Goal: Information Seeking & Learning: Compare options

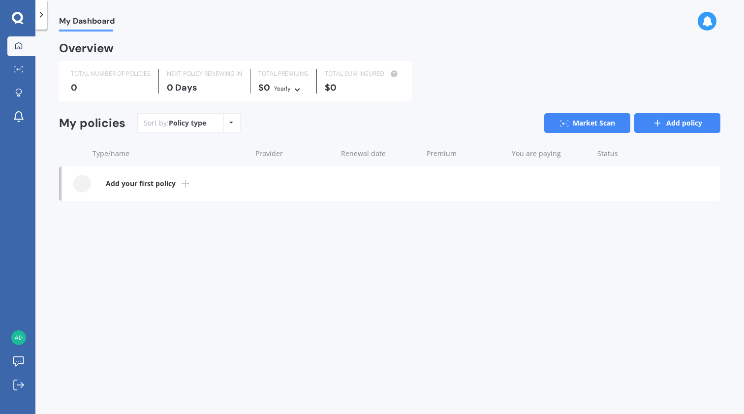
click at [661, 116] on link "Add policy" at bounding box center [677, 123] width 86 height 20
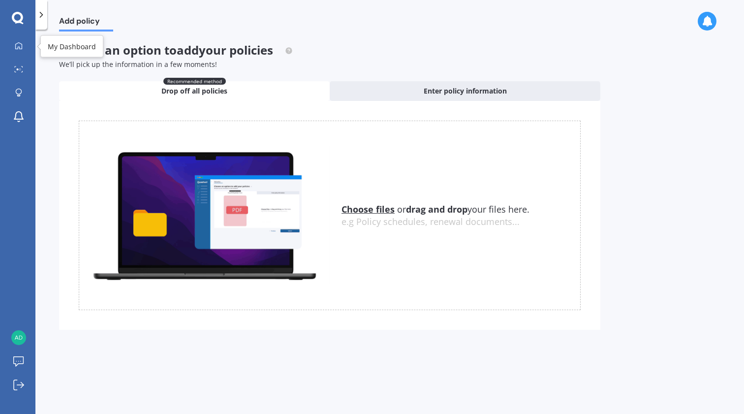
click at [21, 25] on div "My Dashboard Market Scan Explore insurance Notifications [PERSON_NAME] Submit f…" at bounding box center [17, 207] width 35 height 414
click at [22, 46] on icon at bounding box center [18, 45] width 7 height 7
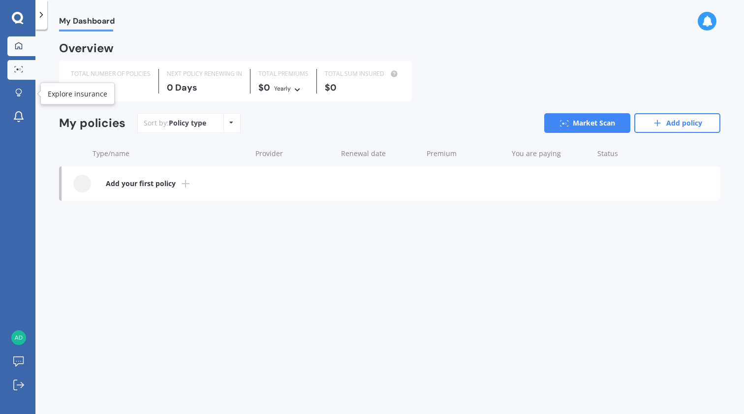
click at [22, 67] on icon at bounding box center [18, 69] width 9 height 6
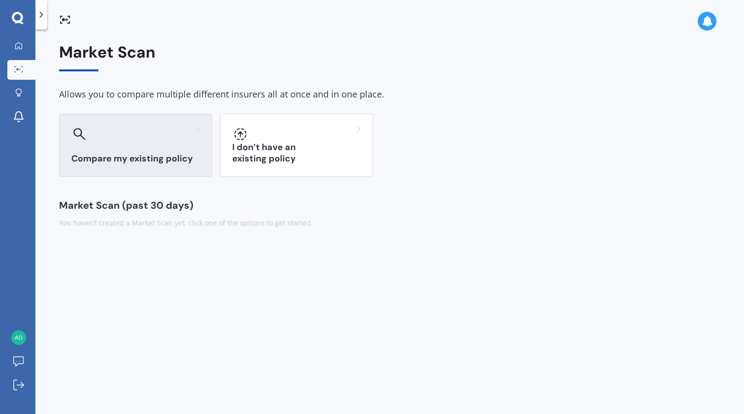
click at [156, 150] on div "Compare my existing policy" at bounding box center [135, 145] width 153 height 63
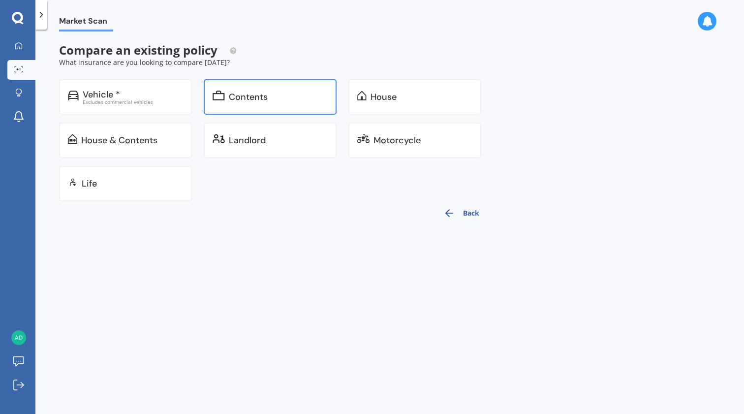
click at [261, 105] on div "Contents" at bounding box center [270, 96] width 133 height 35
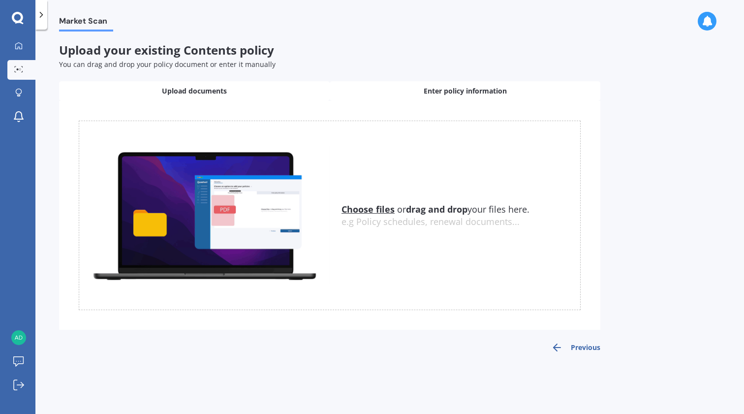
click at [396, 83] on div "Enter policy information" at bounding box center [465, 91] width 271 height 20
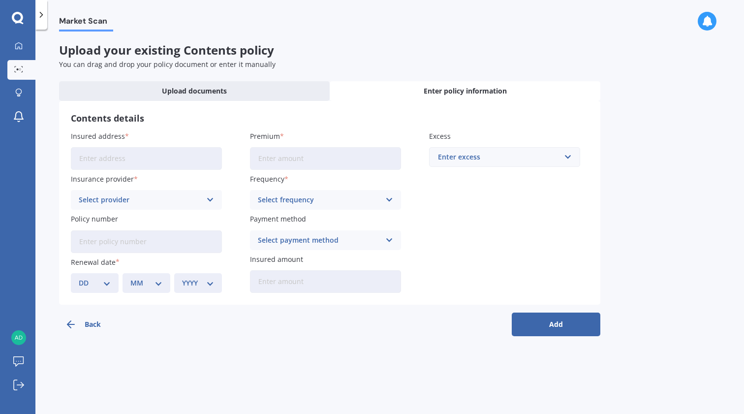
click at [161, 155] on input "Insured address" at bounding box center [146, 158] width 151 height 23
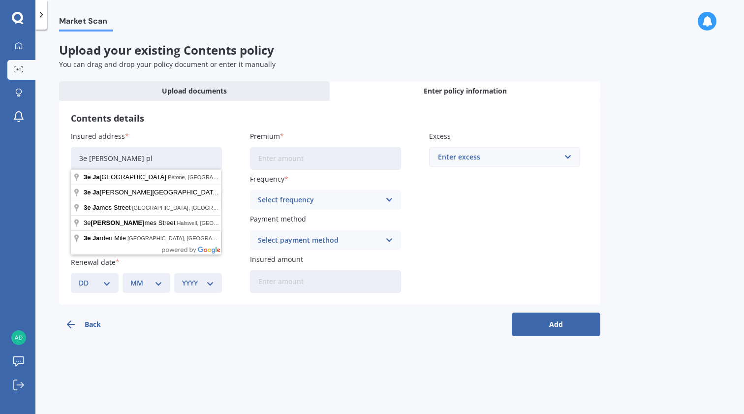
type input "3e jana pla"
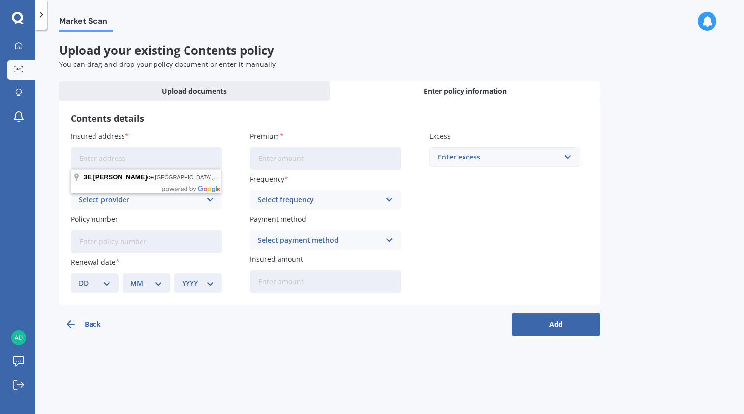
type input "3E Jana Place"
click at [281, 157] on input "Premium" at bounding box center [325, 158] width 151 height 23
click at [326, 131] on label "Premium" at bounding box center [323, 136] width 147 height 10
click at [326, 147] on input "Premium" at bounding box center [325, 158] width 151 height 23
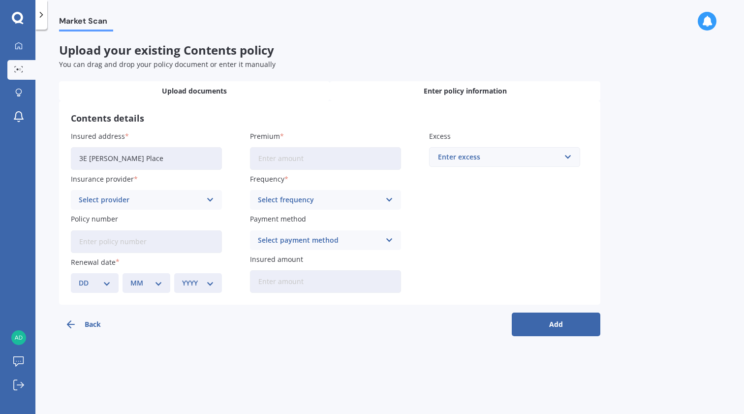
click at [252, 88] on div "Upload documents" at bounding box center [194, 91] width 271 height 20
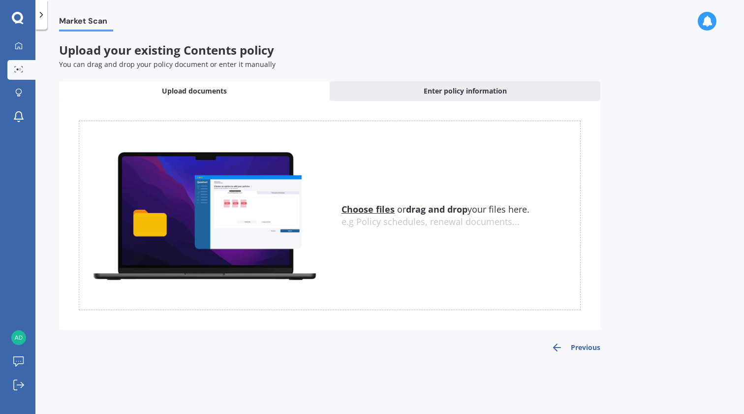
click at [381, 206] on u "Choose files" at bounding box center [367, 209] width 53 height 12
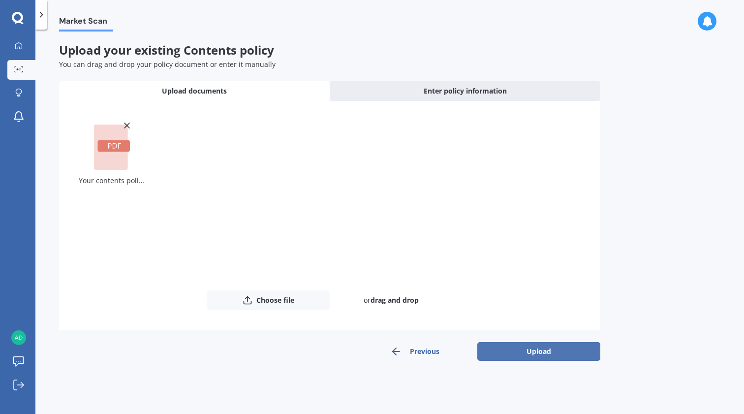
click at [526, 345] on button "Upload" at bounding box center [538, 351] width 123 height 19
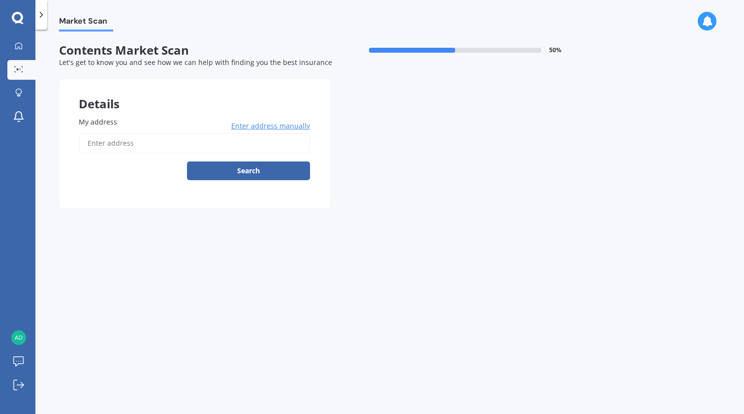
click at [268, 143] on input "My address" at bounding box center [194, 143] width 231 height 21
type input "3E Jana Place, Mount Roskill, Auckland 1041"
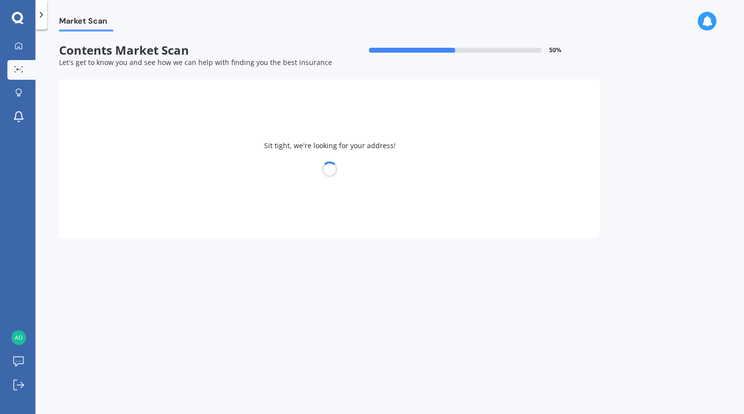
select select "20"
select select "06"
select select "1993"
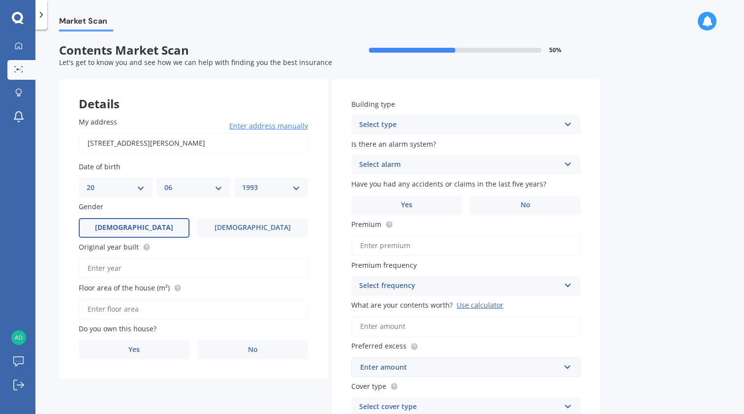
click at [147, 249] on span "Original year built" at bounding box center [115, 247] width 72 height 10
click at [147, 258] on input "Original year built" at bounding box center [193, 268] width 229 height 21
click at [146, 245] on icon at bounding box center [147, 246] width 2 height 2
click at [139, 262] on input "Original year built" at bounding box center [193, 268] width 229 height 21
type input "2020"
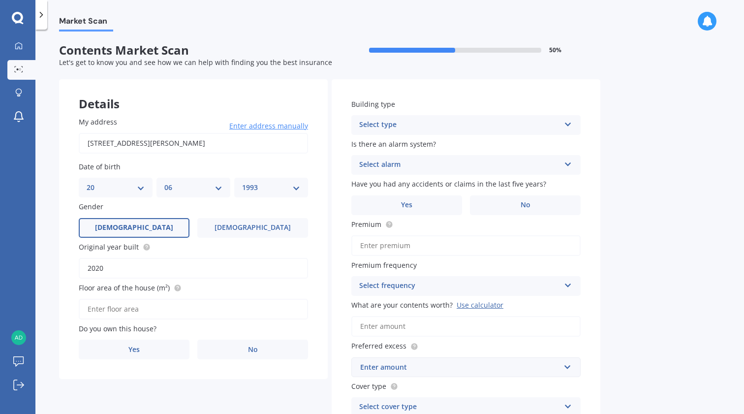
click at [145, 305] on input "Floor area of the house (m²)" at bounding box center [193, 309] width 229 height 21
click at [174, 289] on icon at bounding box center [178, 288] width 8 height 8
click at [161, 307] on input "Floor area of the house (m²)" at bounding box center [193, 309] width 229 height 21
paste input "190"
type input "190"
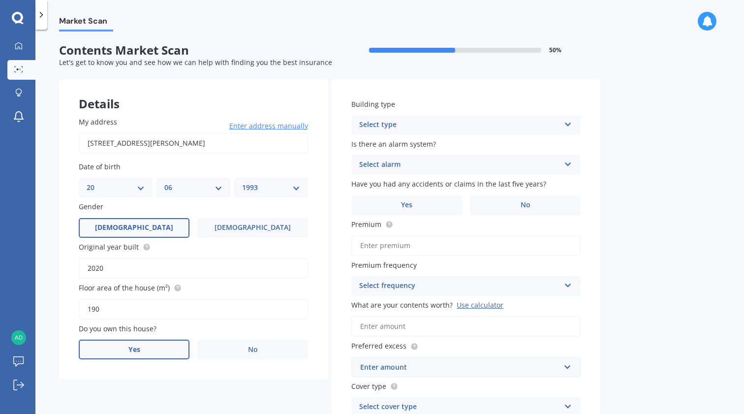
click at [157, 344] on label "Yes" at bounding box center [134, 349] width 111 height 20
click at [0, 0] on input "Yes" at bounding box center [0, 0] width 0 height 0
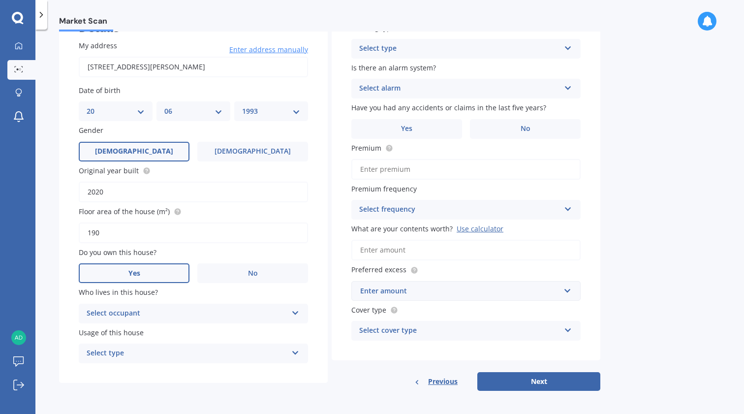
scroll to position [76, 0]
click at [157, 313] on div "Select occupant" at bounding box center [187, 314] width 201 height 12
click at [153, 332] on div "Owner" at bounding box center [193, 333] width 228 height 18
click at [142, 348] on div "Select type" at bounding box center [187, 354] width 201 height 12
click at [140, 369] on div "Permanent" at bounding box center [193, 373] width 228 height 18
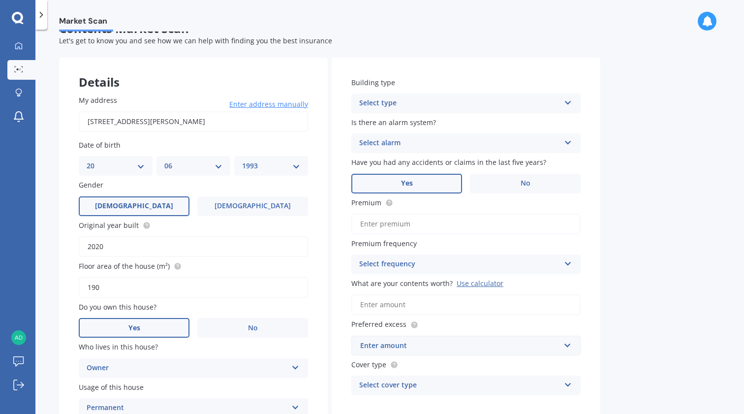
scroll to position [4, 0]
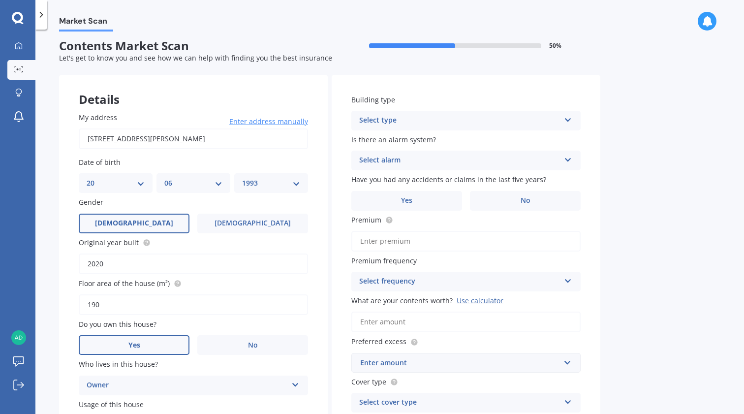
click at [384, 116] on div "Select type" at bounding box center [459, 121] width 201 height 12
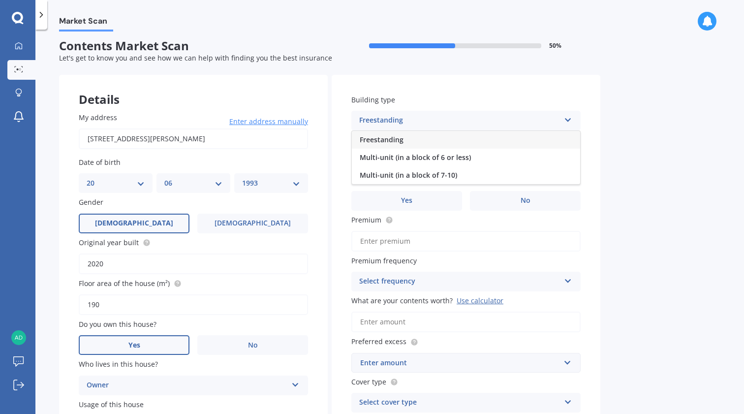
click at [386, 137] on span "Freestanding" at bounding box center [382, 139] width 44 height 9
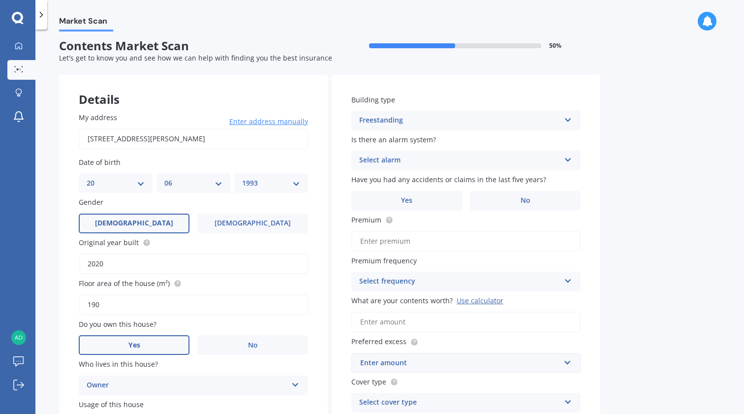
click at [388, 155] on div "Select alarm" at bounding box center [459, 160] width 201 height 12
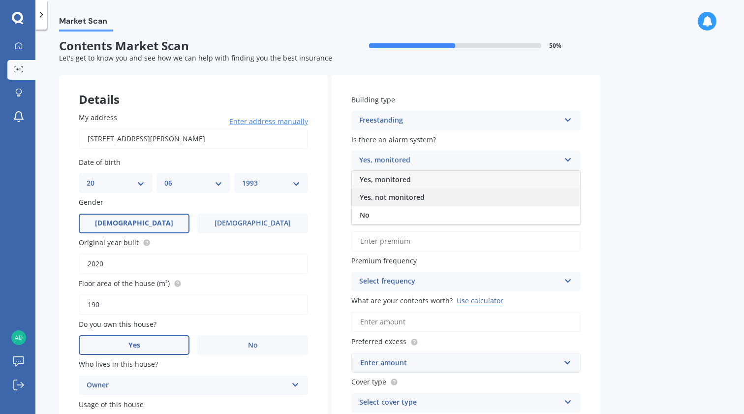
click at [386, 197] on span "Yes, not monitored" at bounding box center [392, 196] width 65 height 9
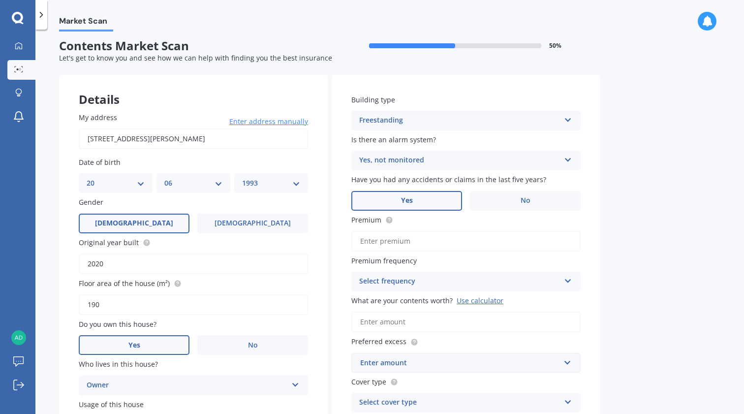
drag, startPoint x: 498, startPoint y: 192, endPoint x: 443, endPoint y: 205, distance: 56.0
click at [444, 206] on div "Yes No" at bounding box center [465, 201] width 229 height 20
click at [443, 205] on label "Yes" at bounding box center [406, 201] width 111 height 20
click at [0, 0] on input "Yes" at bounding box center [0, 0] width 0 height 0
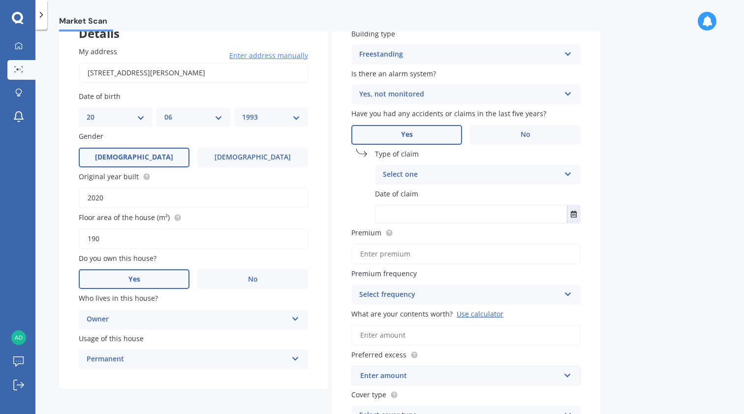
scroll to position [71, 0]
click at [434, 165] on div "Select one Accidental damage Broken glass Earthquake Fire Flood Fusion Gradual …" at bounding box center [478, 174] width 206 height 20
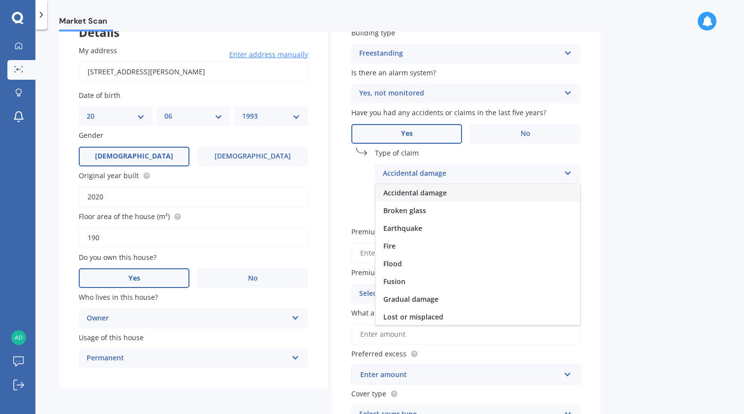
click at [436, 194] on span "Accidental damage" at bounding box center [414, 192] width 63 height 9
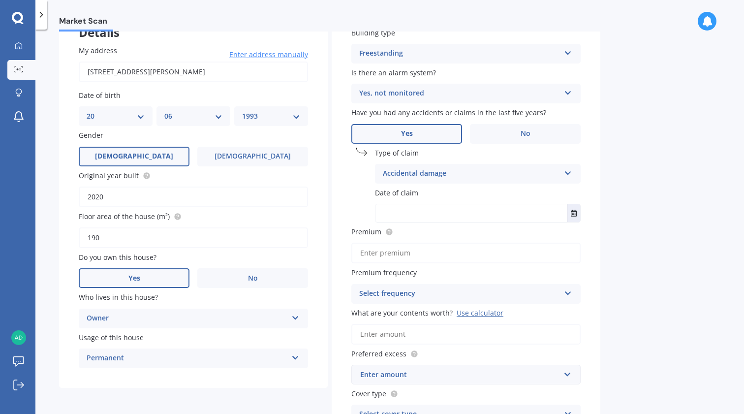
click at [434, 206] on input "text" at bounding box center [470, 213] width 191 height 18
click at [578, 215] on button "Select date" at bounding box center [573, 213] width 13 height 18
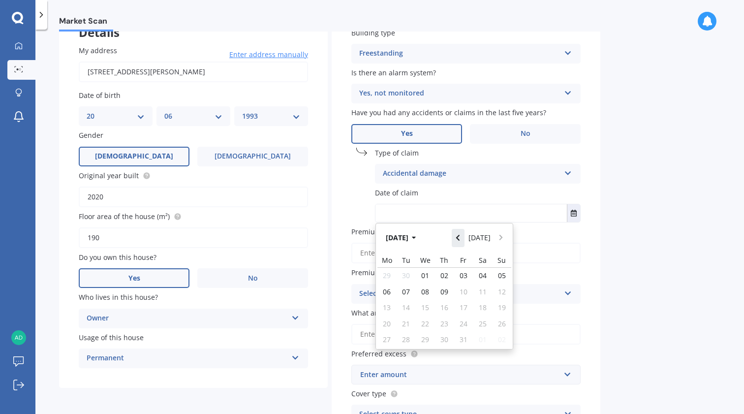
click at [460, 238] on icon "Navigate back" at bounding box center [458, 237] width 4 height 7
click at [417, 236] on button "Sep 2025" at bounding box center [402, 238] width 42 height 18
click at [408, 244] on button "2025" at bounding box center [398, 238] width 35 height 18
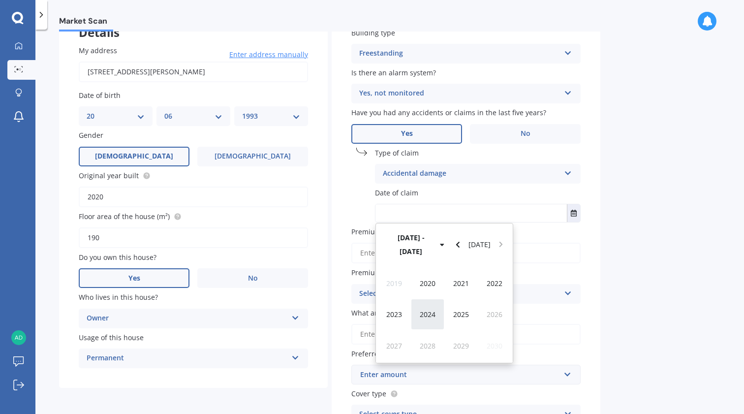
click at [433, 299] on div "2024" at bounding box center [427, 314] width 33 height 31
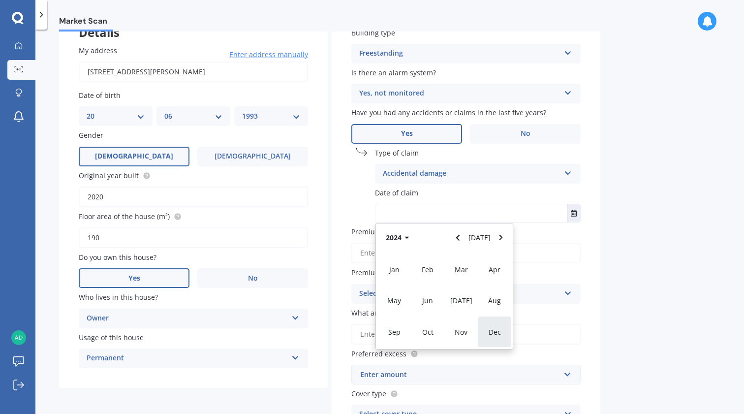
click at [492, 323] on div "Dec" at bounding box center [494, 331] width 33 height 31
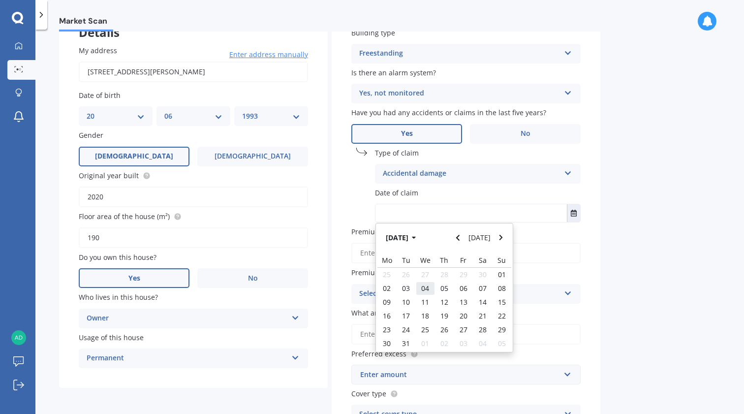
click at [427, 291] on div "04" at bounding box center [425, 288] width 19 height 14
type input "04/12/2024"
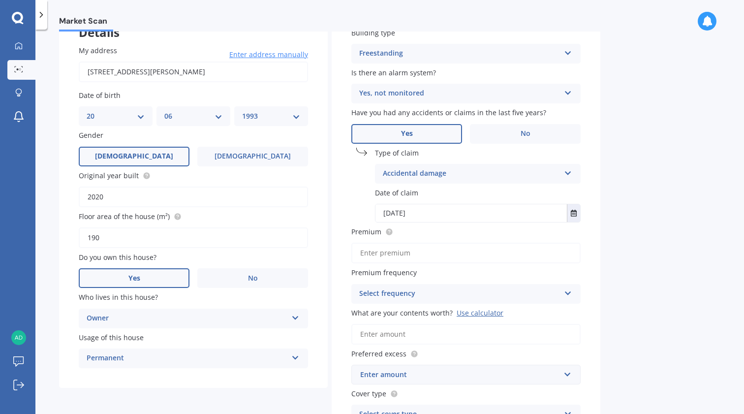
click at [423, 249] on input "Premium" at bounding box center [465, 253] width 229 height 21
paste input "$1,069.64"
type input "$1,069.64"
click at [612, 250] on div "Market Scan Contents Market Scan 50 % Let's get to know you and see how we can …" at bounding box center [389, 223] width 708 height 384
click at [560, 289] on div "Select frequency Yearly Six-Monthly Quarterly Monthly Fortnightly Weekly" at bounding box center [465, 294] width 229 height 20
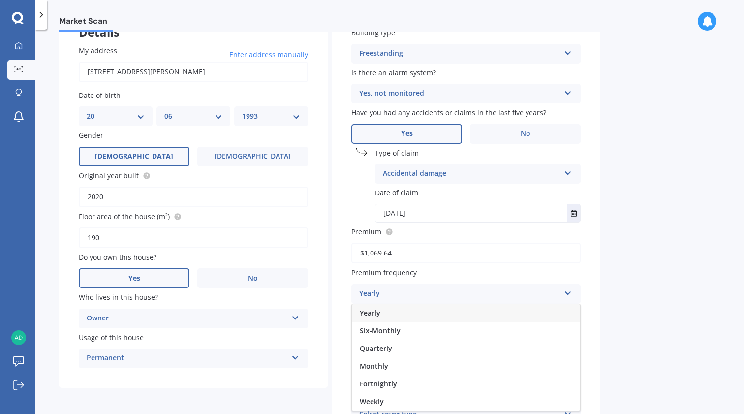
click at [505, 306] on div "Yearly" at bounding box center [466, 313] width 228 height 18
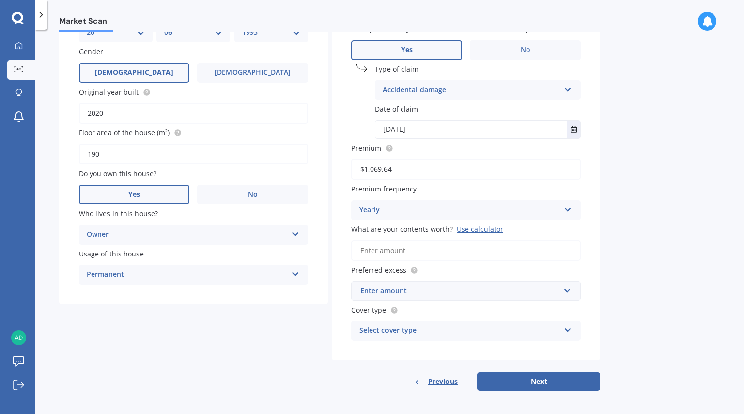
scroll to position [154, 0]
click at [487, 246] on input "What are your contents worth? Use calculator" at bounding box center [465, 251] width 229 height 21
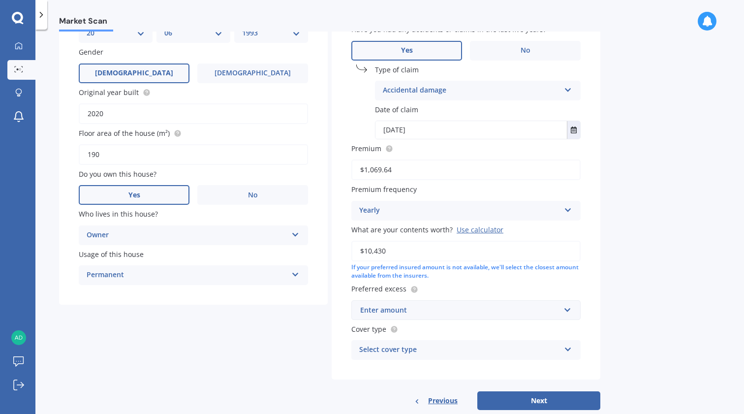
type input "$104,300"
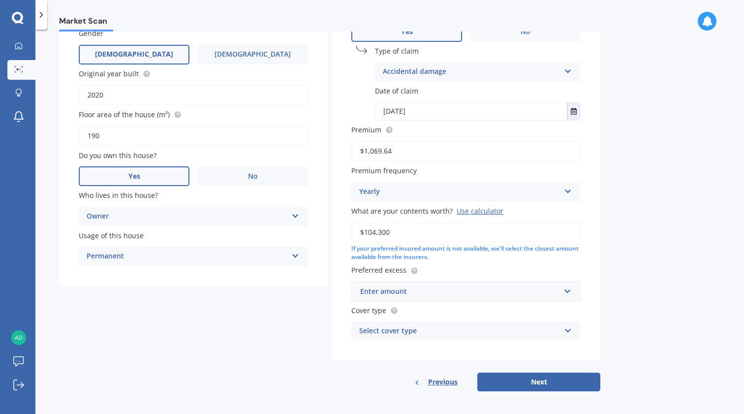
scroll to position [172, 0]
click at [407, 296] on input "text" at bounding box center [462, 292] width 220 height 19
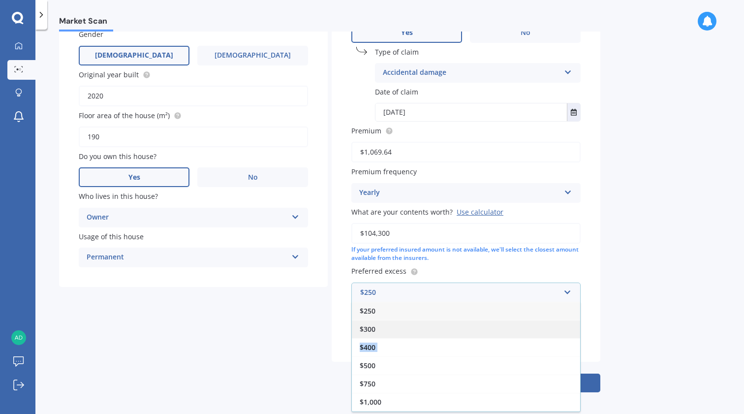
drag, startPoint x: 379, startPoint y: 354, endPoint x: 382, endPoint y: 321, distance: 33.1
click at [382, 321] on div "$250 $300 $400 $500 $750 $1,000 $2,000" at bounding box center [465, 357] width 229 height 110
click at [382, 321] on div "$300" at bounding box center [466, 329] width 228 height 18
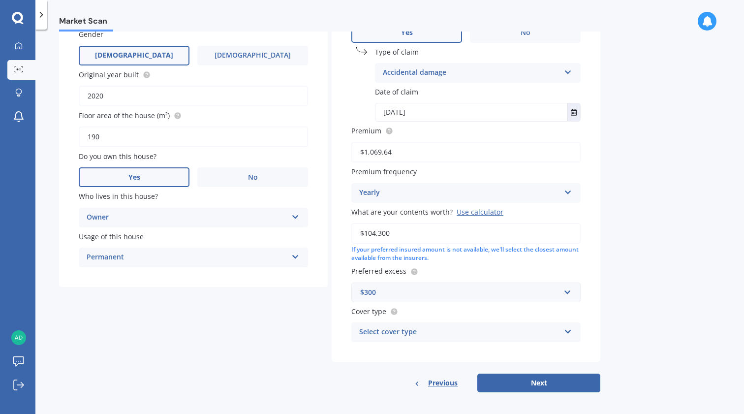
click at [392, 328] on div "Select cover type" at bounding box center [459, 332] width 201 height 12
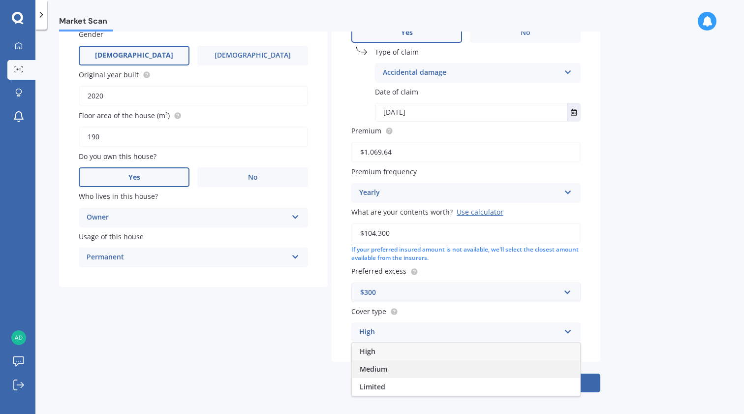
click at [392, 365] on div "Medium" at bounding box center [466, 369] width 228 height 18
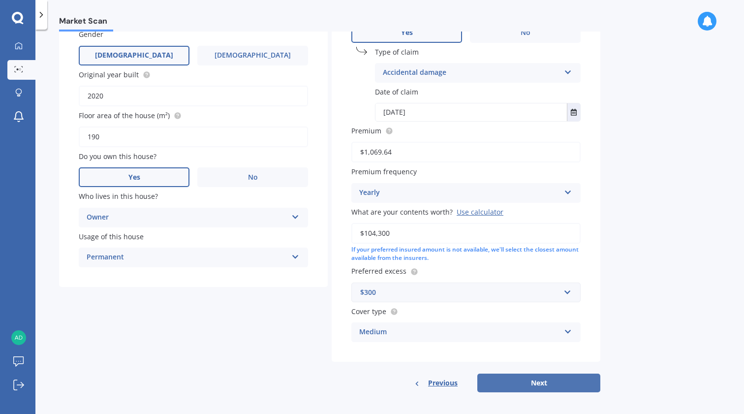
click at [507, 377] on button "Next" at bounding box center [538, 382] width 123 height 19
select select "20"
select select "06"
select select "1993"
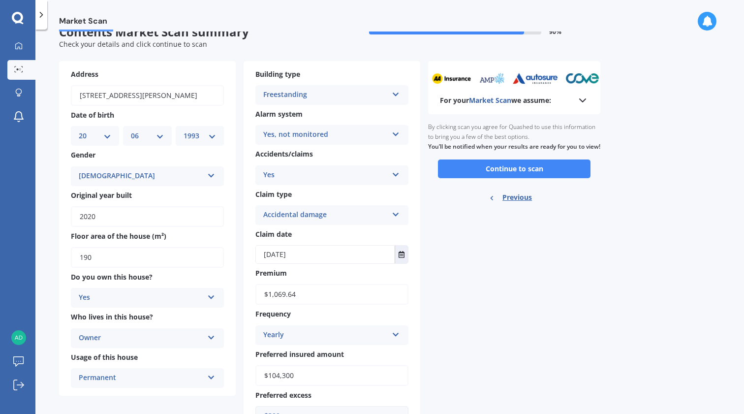
scroll to position [0, 0]
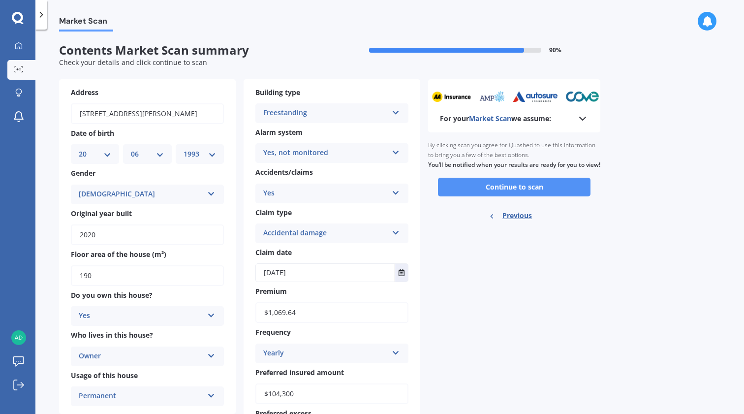
click at [495, 190] on button "Continue to scan" at bounding box center [514, 187] width 152 height 19
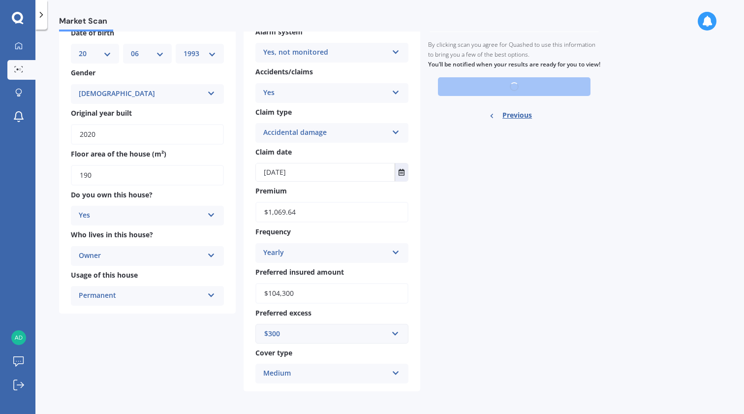
scroll to position [16, 0]
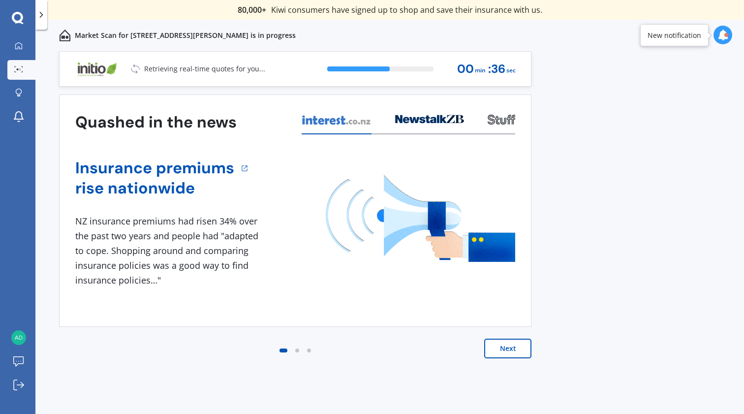
click at [544, 115] on div "Previous 80,000+ Kiwi consumers have signed up to shop and save their insurance…" at bounding box center [389, 243] width 708 height 384
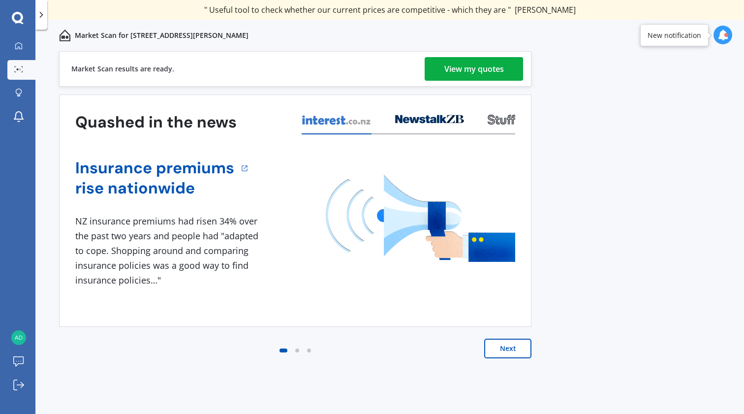
click at [497, 66] on div "View my quotes" at bounding box center [474, 69] width 60 height 24
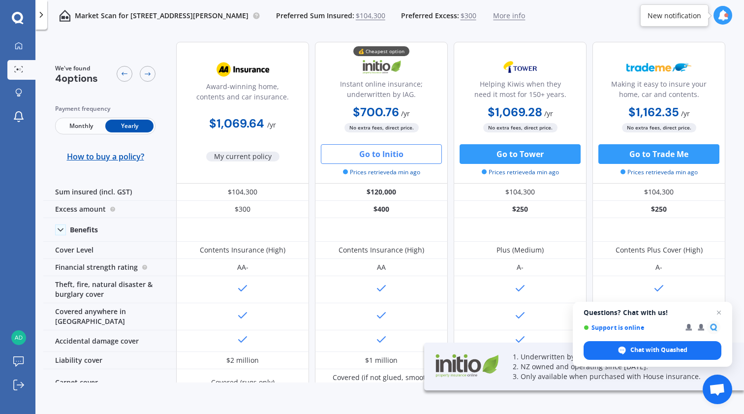
click at [395, 159] on button "Go to Initio" at bounding box center [381, 154] width 121 height 20
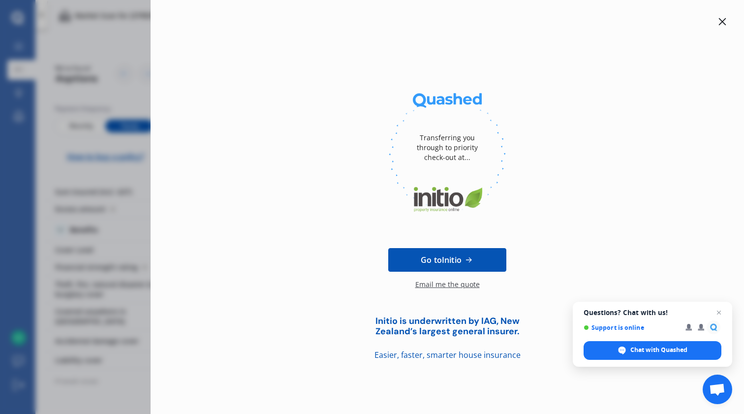
click at [425, 254] on span "Go to Initio" at bounding box center [441, 260] width 41 height 12
click at [730, 20] on div "Transferring you through to priority check-out at... Go to Initio Email me the …" at bounding box center [447, 207] width 593 height 414
click at [724, 21] on icon at bounding box center [722, 22] width 8 height 8
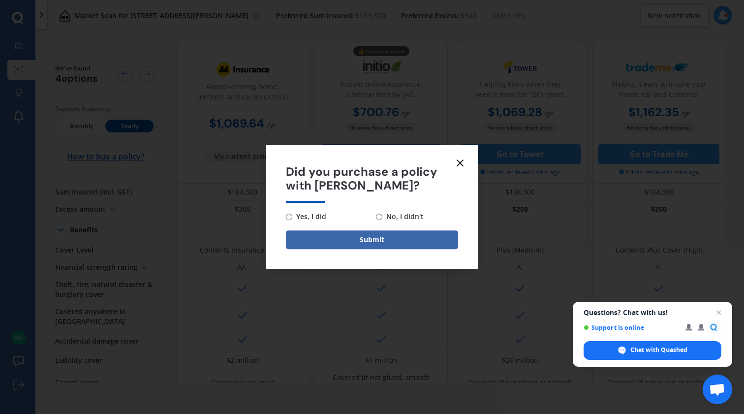
click at [459, 163] on icon at bounding box center [460, 163] width 12 height 12
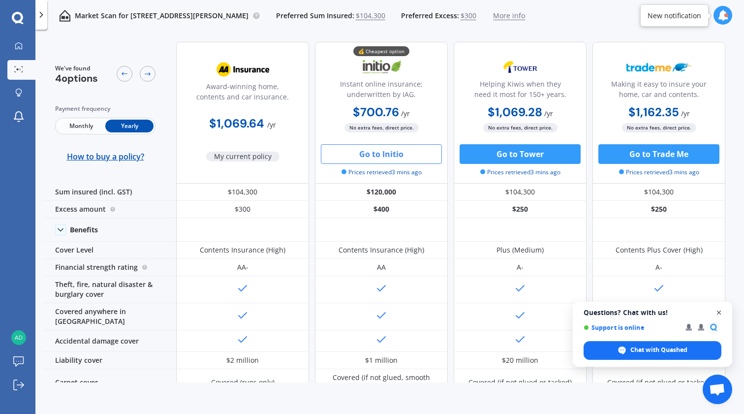
click at [714, 316] on span "Close chat" at bounding box center [719, 312] width 12 height 12
